Goal: Information Seeking & Learning: Find specific fact

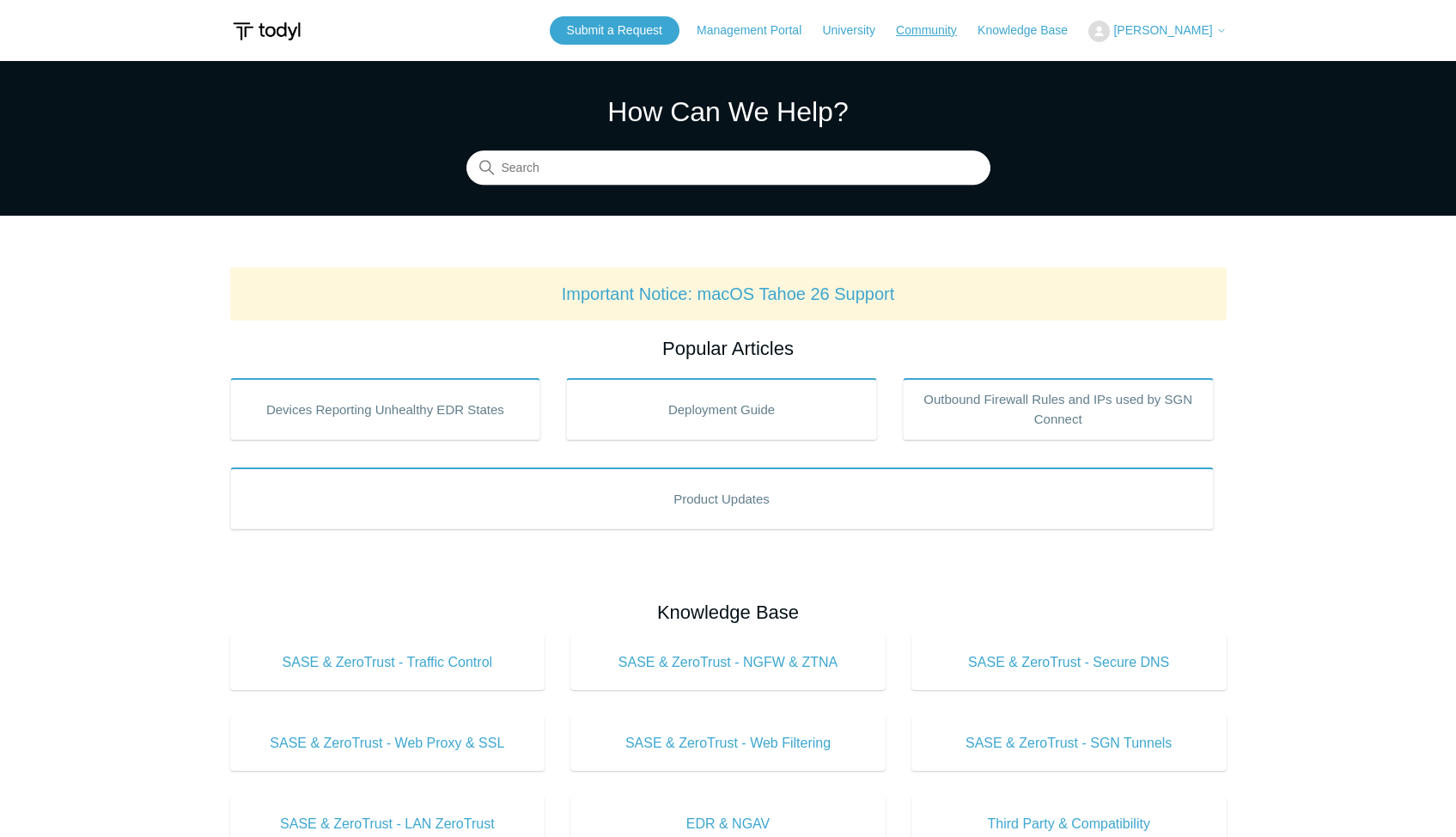
click at [927, 29] on link "Community" at bounding box center [935, 31] width 78 height 18
click at [576, 163] on input "Search" at bounding box center [728, 169] width 524 height 35
type input "datto"
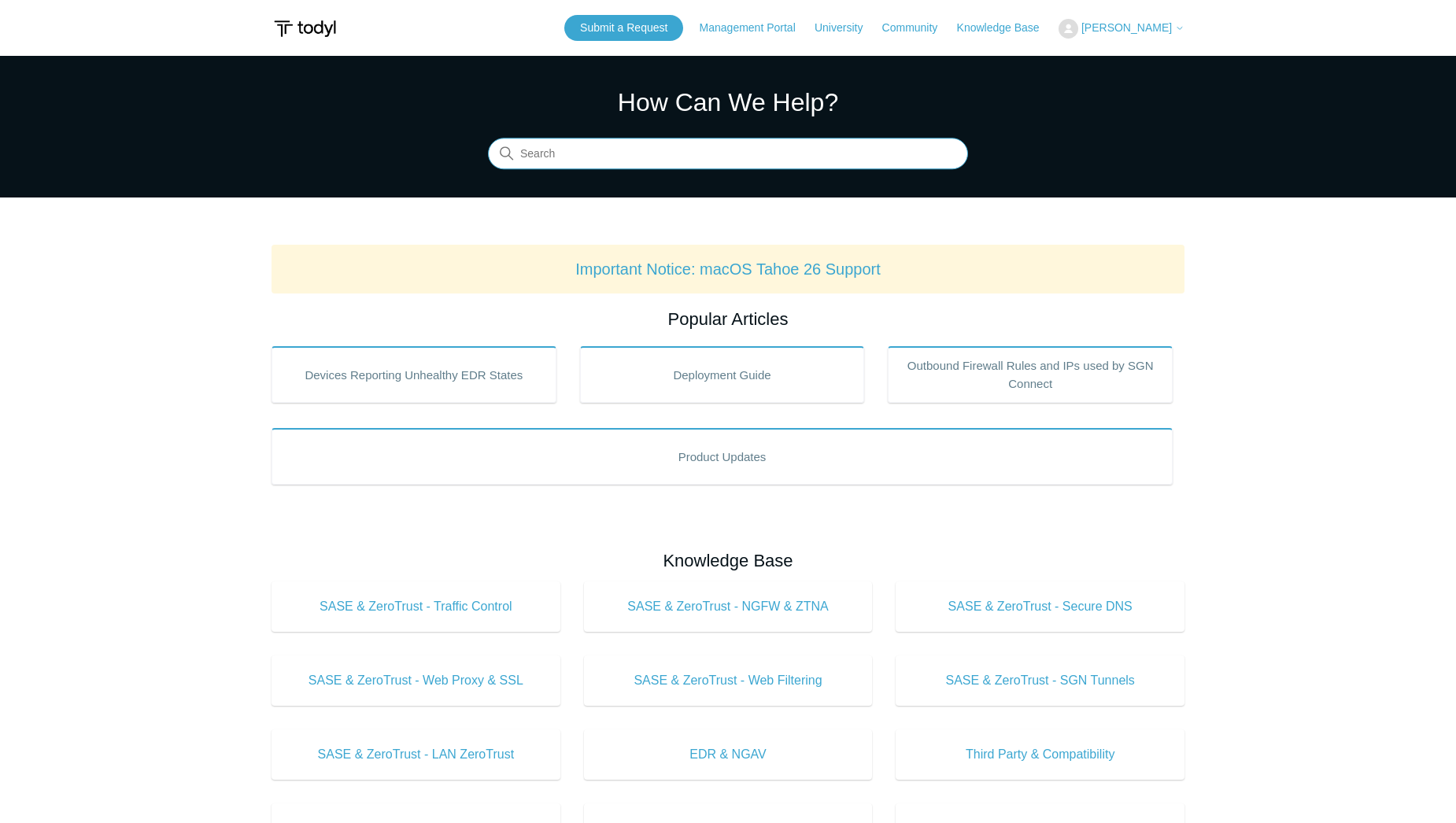
click at [658, 156] on input "Search" at bounding box center [728, 155] width 480 height 32
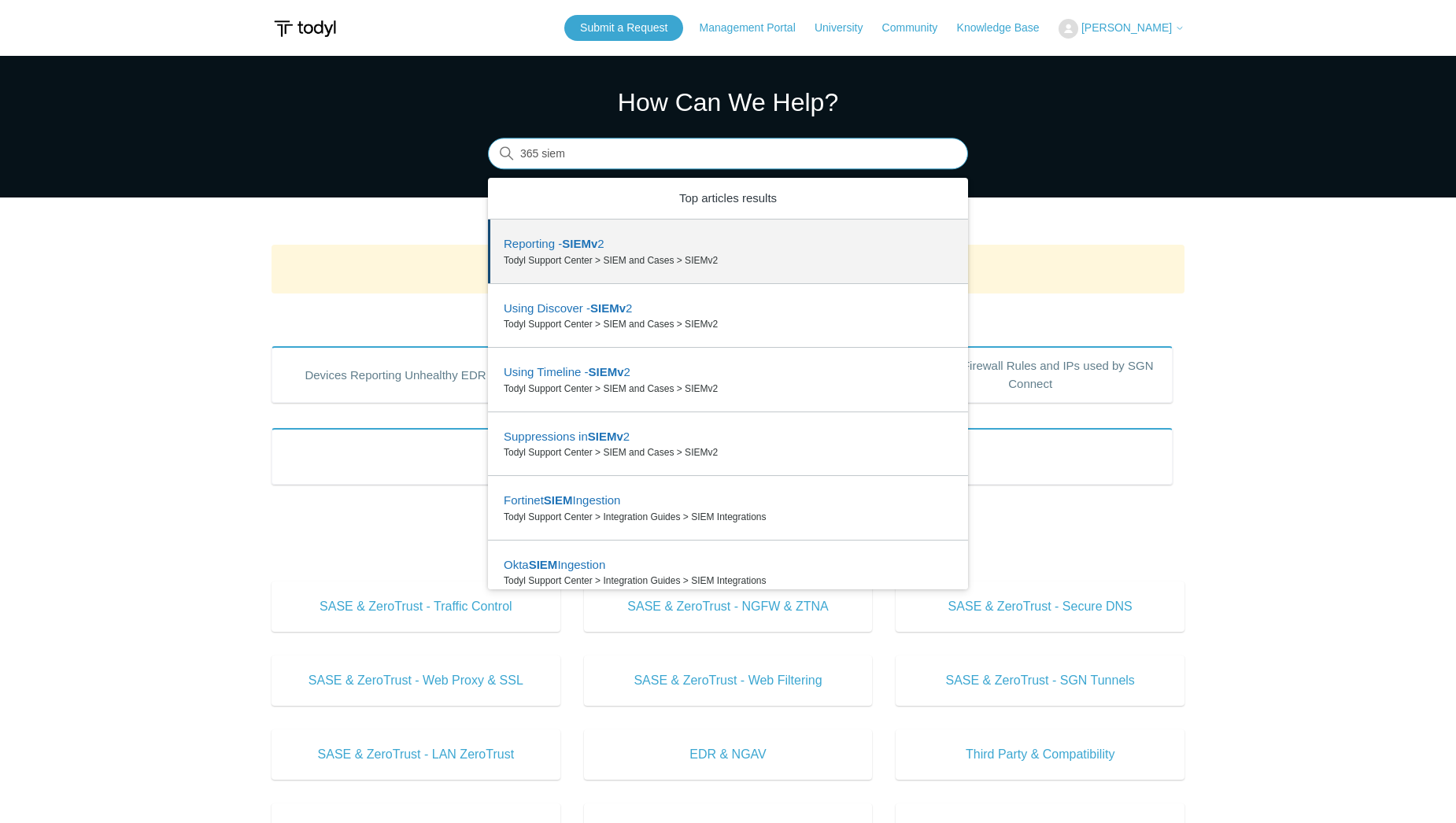
click at [523, 155] on input "365 siem" at bounding box center [728, 155] width 480 height 32
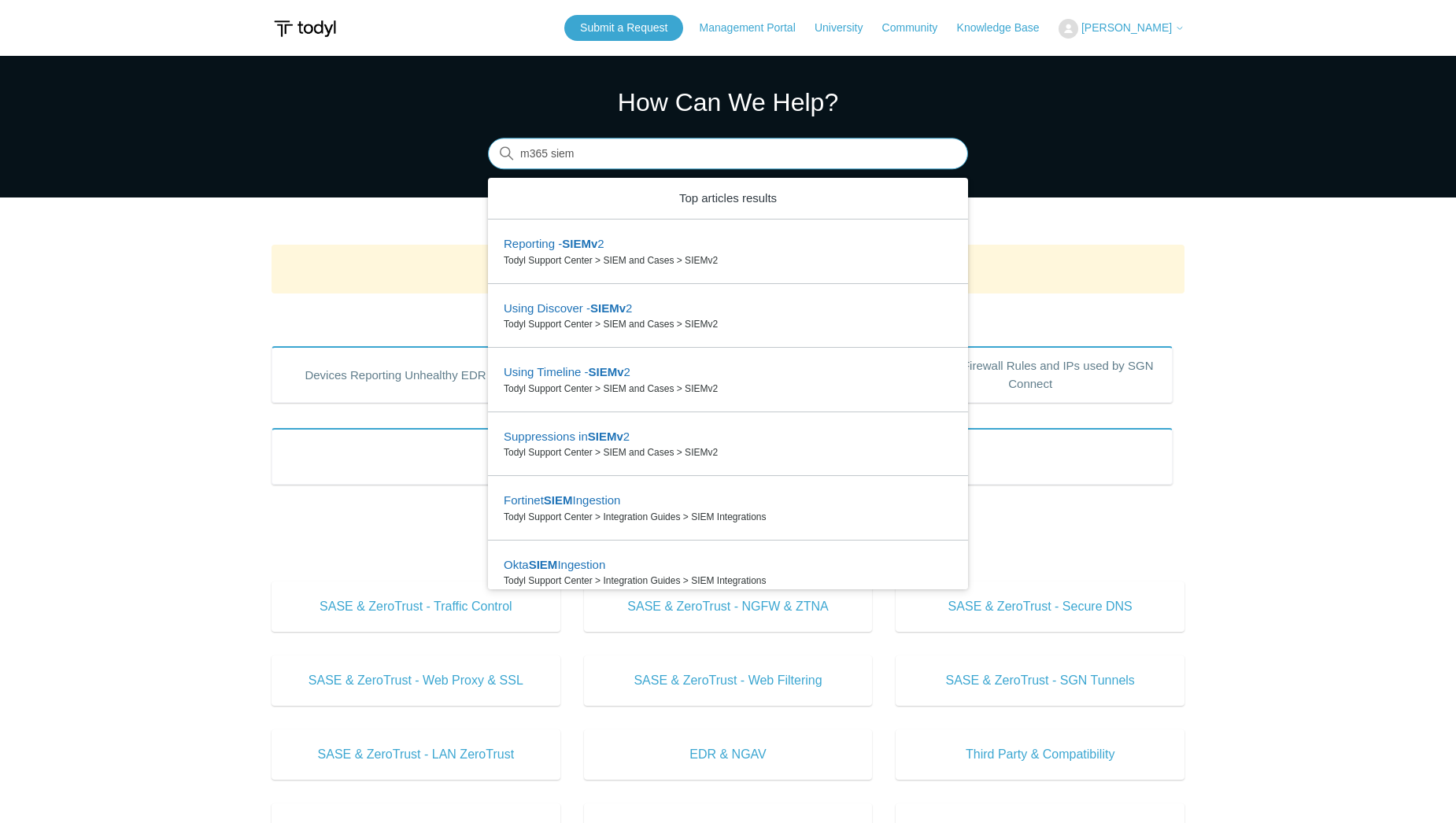
click at [539, 157] on input "m365 siem" at bounding box center [728, 155] width 480 height 32
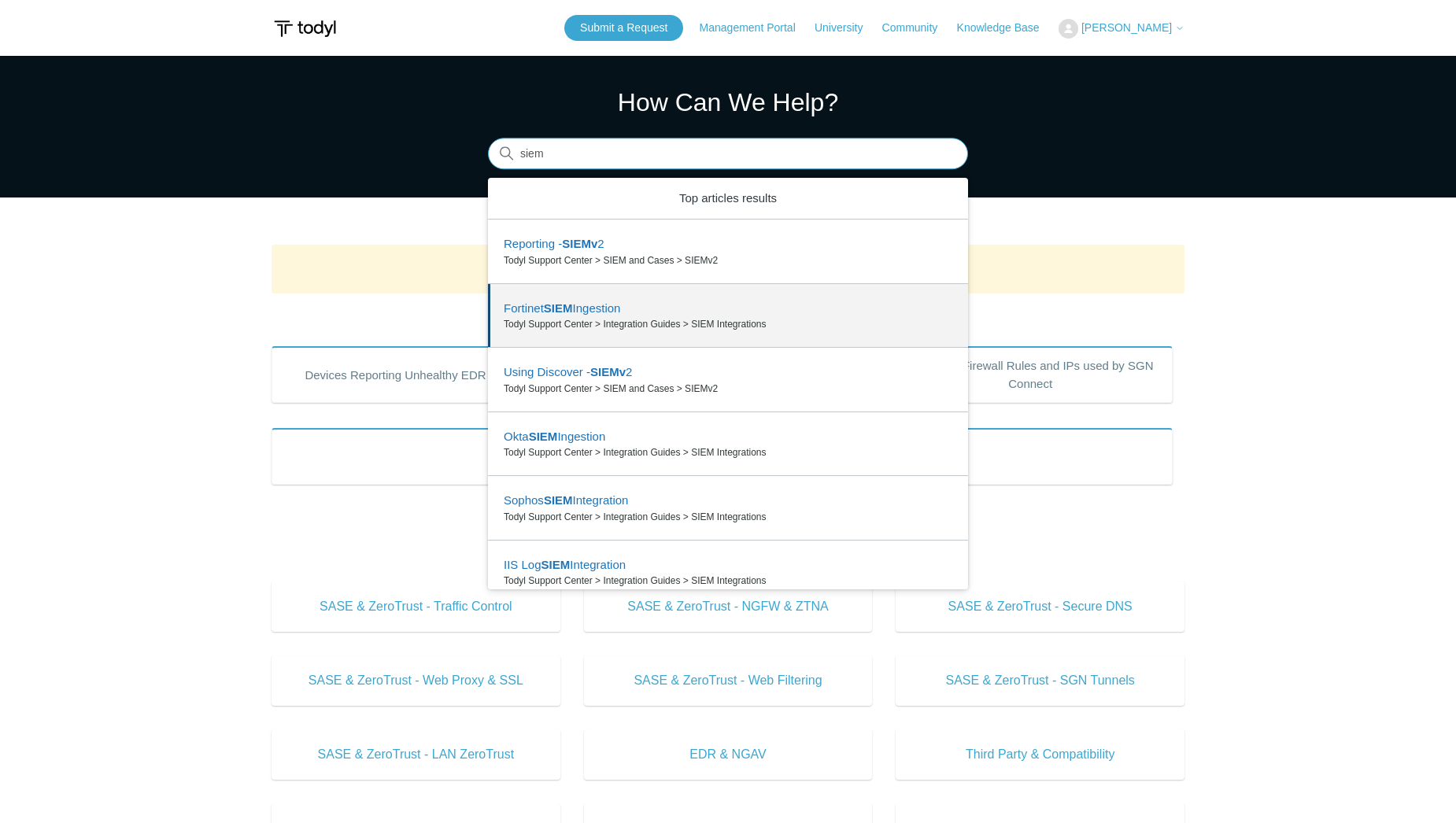
scroll to position [15, 0]
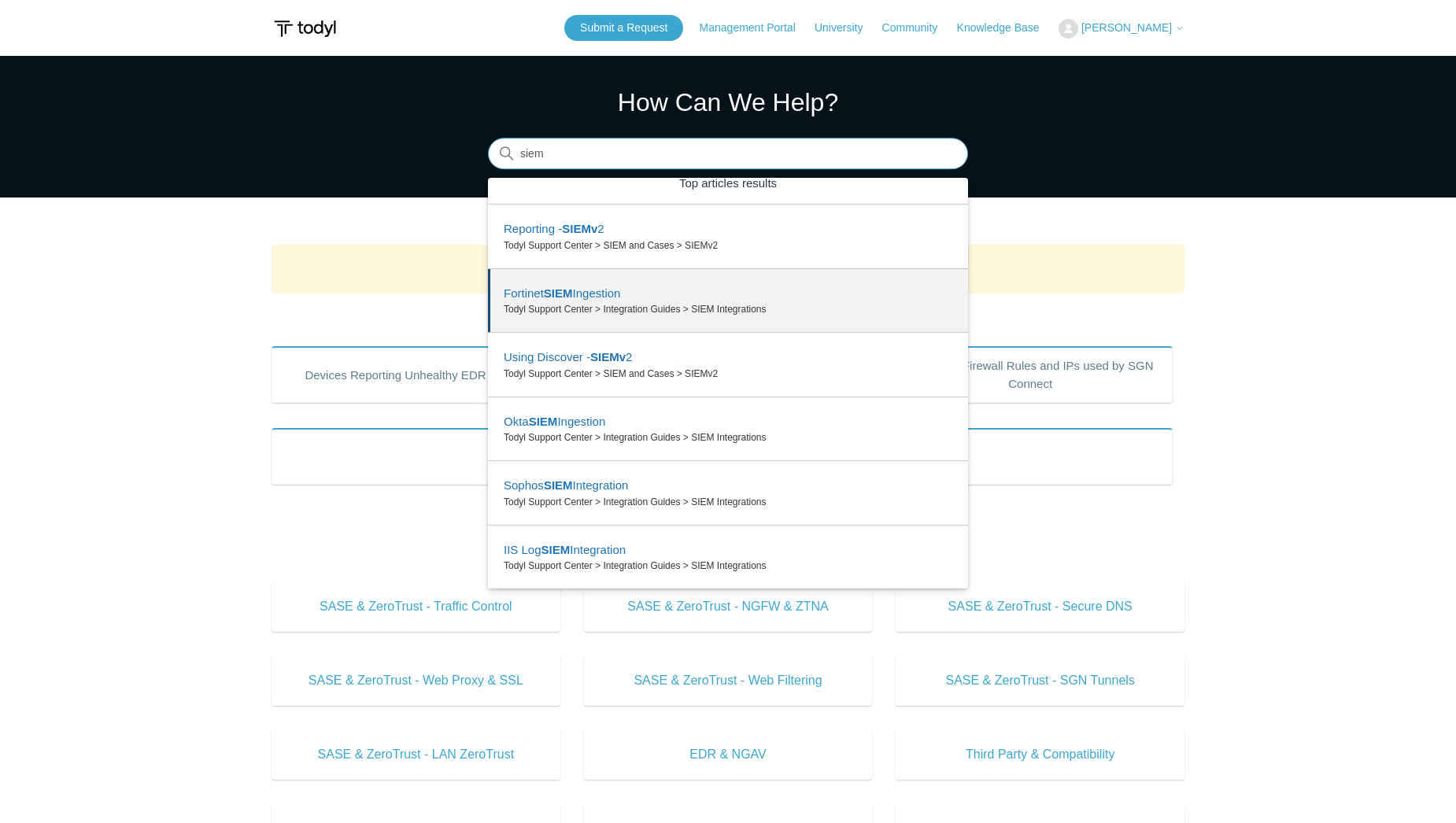
type input "siem"
